Goal: Information Seeking & Learning: Understand process/instructions

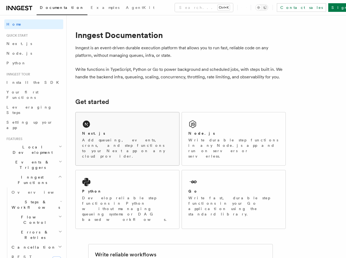
click at [115, 135] on div "Next.js" at bounding box center [127, 133] width 91 height 6
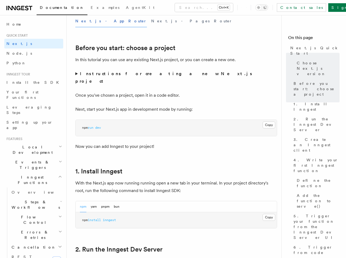
scroll to position [242, 0]
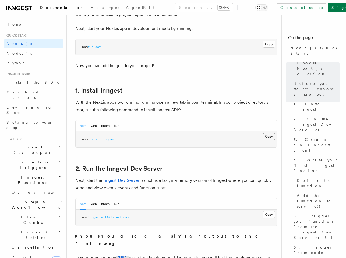
click at [267, 133] on button "Copy Copied" at bounding box center [268, 136] width 13 height 7
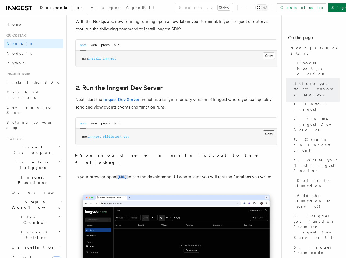
click at [272, 130] on button "Copy Copied" at bounding box center [268, 133] width 13 height 7
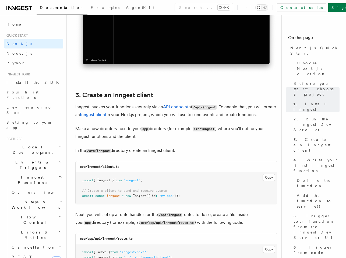
click at [194, 161] on div "src/inngest/client.ts" at bounding box center [176, 166] width 201 height 11
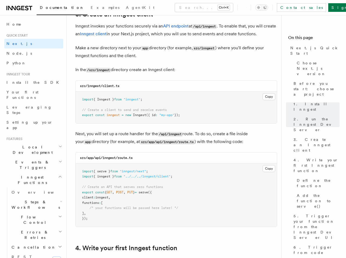
click at [141, 99] on pre "import { Inngest } from "inngest" ; // Create a client to send and receive even…" at bounding box center [176, 107] width 201 height 32
click at [268, 93] on button "Copy Copied" at bounding box center [268, 96] width 13 height 7
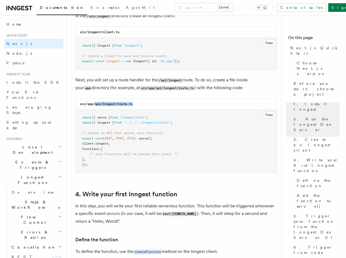
drag, startPoint x: 95, startPoint y: 97, endPoint x: 144, endPoint y: 96, distance: 49.2
click at [141, 98] on div "src/app/api/inngest/route.ts" at bounding box center [176, 103] width 201 height 11
click at [144, 98] on div "src/app/api/inngest/route.ts" at bounding box center [176, 103] width 201 height 11
drag, startPoint x: 119, startPoint y: 97, endPoint x: 147, endPoint y: 97, distance: 28.5
click at [147, 98] on div "src/app/api/inngest/route.ts" at bounding box center [176, 103] width 201 height 11
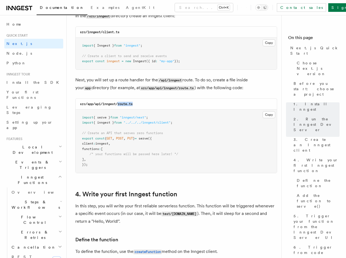
copy code "route.ts"
click at [264, 111] on button "Copy Copied" at bounding box center [268, 114] width 13 height 7
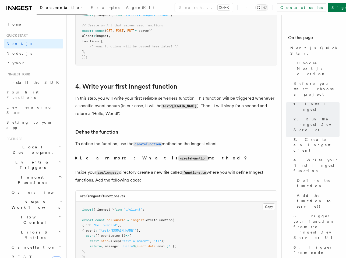
scroll to position [914, 0]
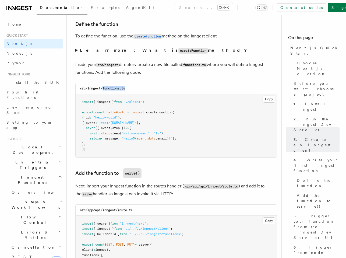
drag, startPoint x: 103, startPoint y: 81, endPoint x: 155, endPoint y: 83, distance: 51.9
click at [148, 83] on div "src/inngest/functions.ts" at bounding box center [176, 88] width 201 height 11
copy code "functions.ts"
click at [270, 95] on button "Copy Copied" at bounding box center [268, 98] width 13 height 7
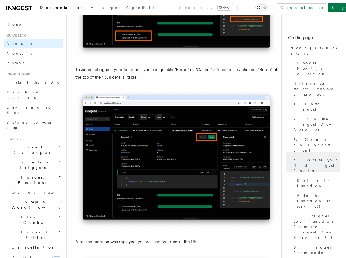
scroll to position [2393, 0]
